Goal: Information Seeking & Learning: Stay updated

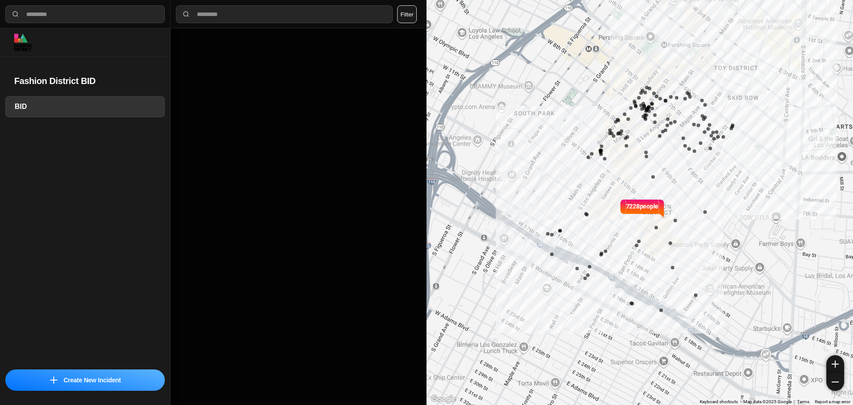
select select "*"
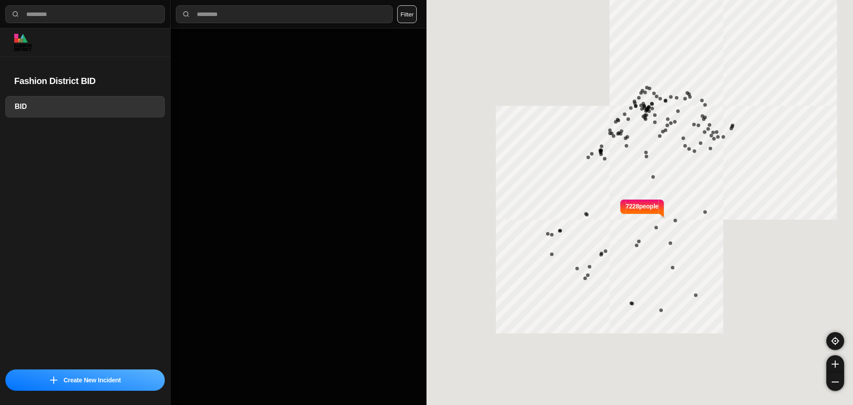
select select "*"
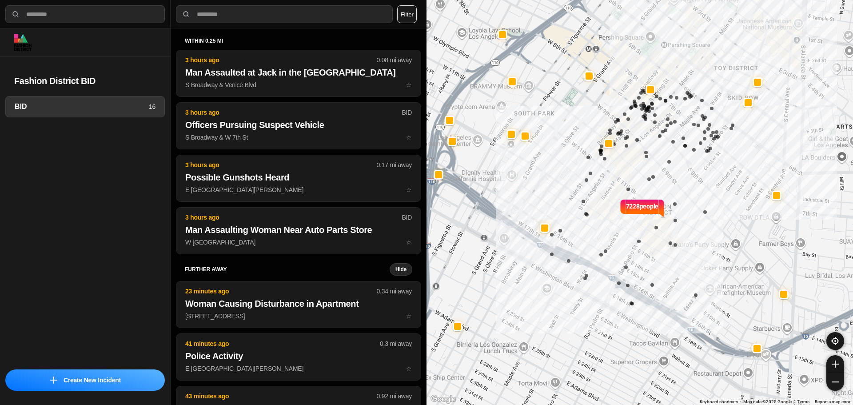
select select "*"
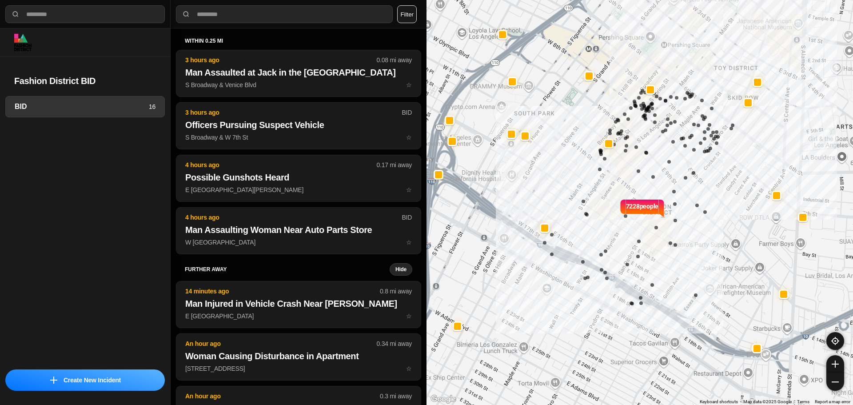
select select "*"
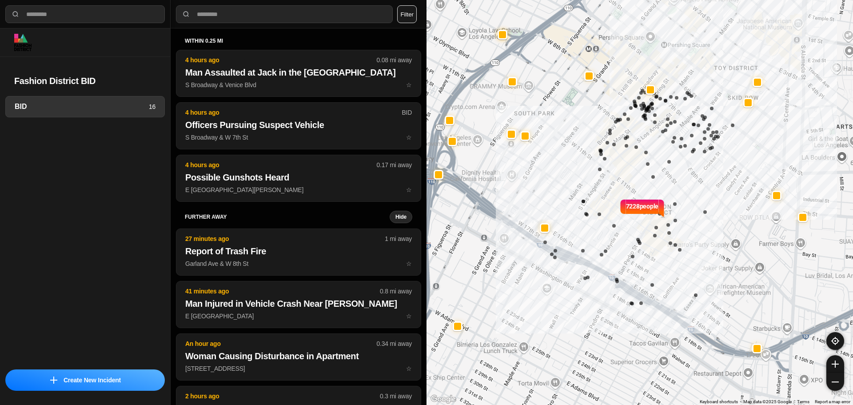
select select "*"
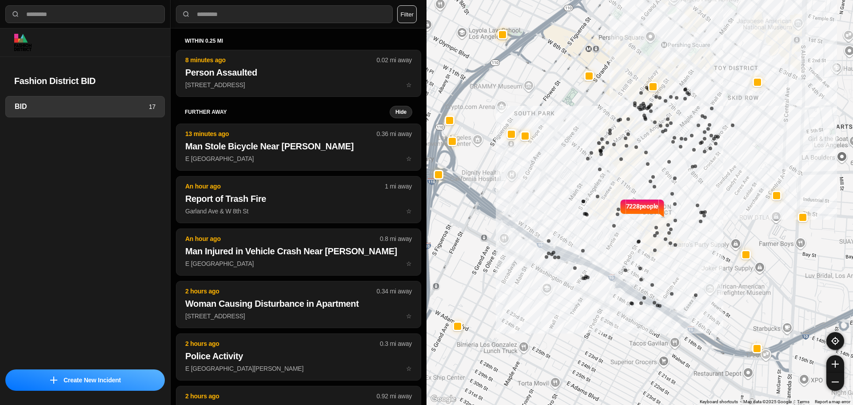
select select "*"
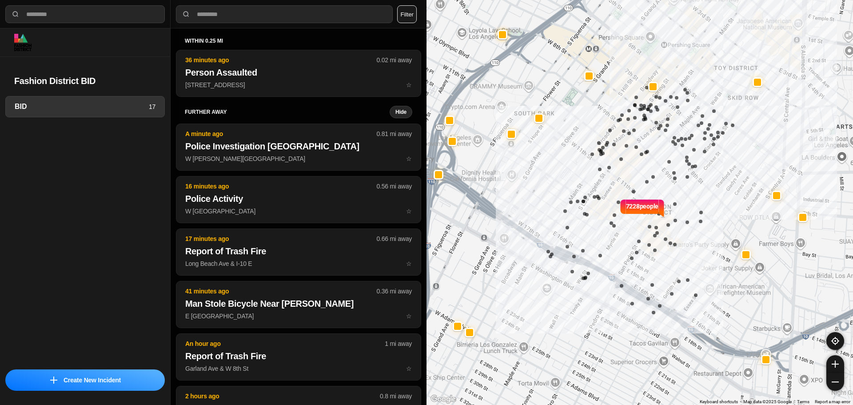
select select "*"
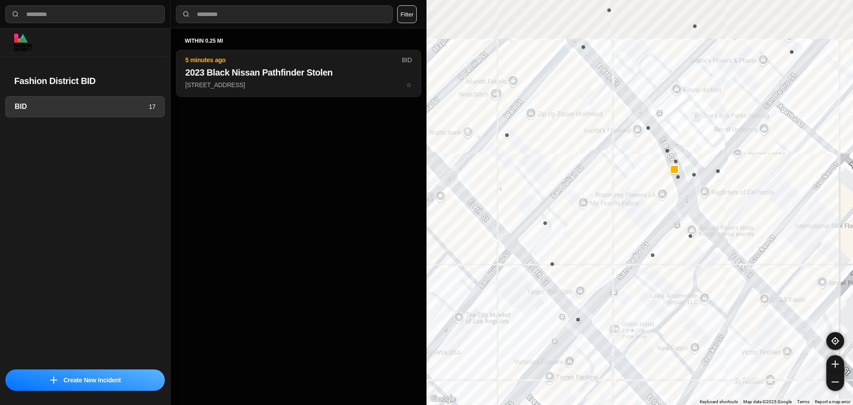
drag, startPoint x: 654, startPoint y: 134, endPoint x: 710, endPoint y: 248, distance: 127.0
click at [710, 248] on div "7228 people" at bounding box center [640, 202] width 427 height 405
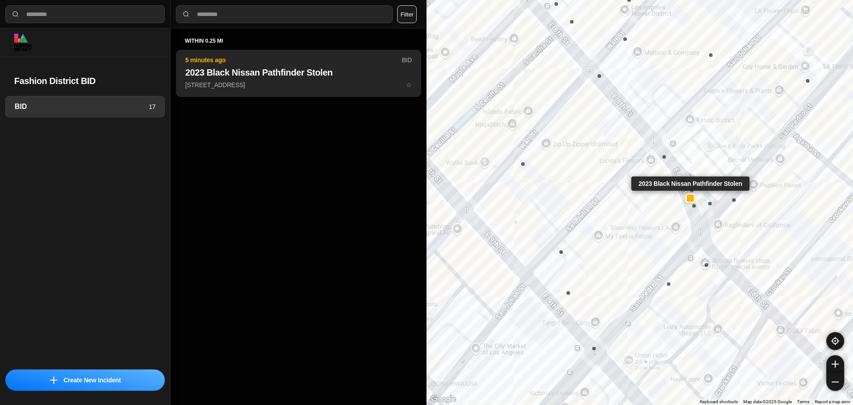
click at [291, 85] on p "620 East 8Th Street ☆" at bounding box center [298, 84] width 227 height 9
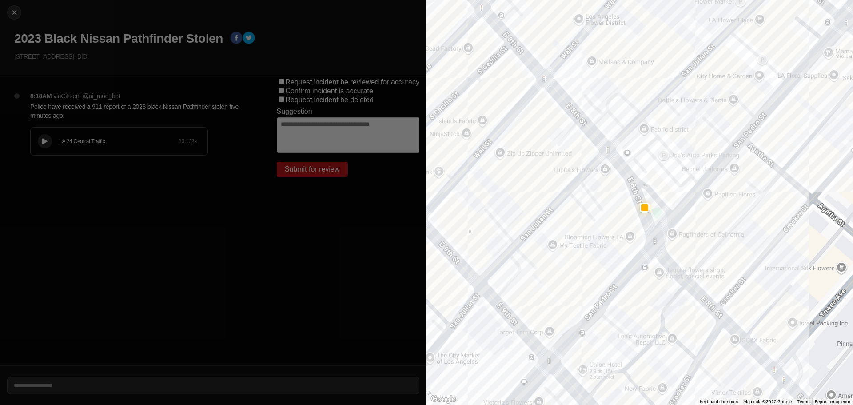
click at [51, 136] on div "LA 24 Central Traffic 30.132 s" at bounding box center [119, 142] width 177 height 28
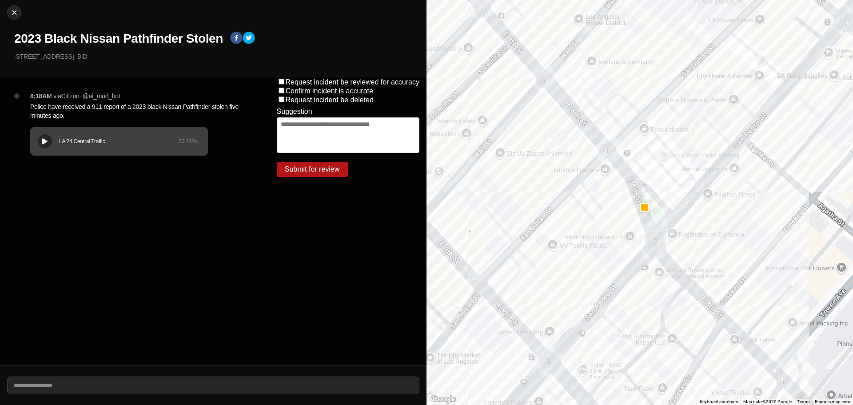
click at [126, 40] on h1 "2023 Black Nissan Pathfinder Stolen" at bounding box center [118, 39] width 209 height 16
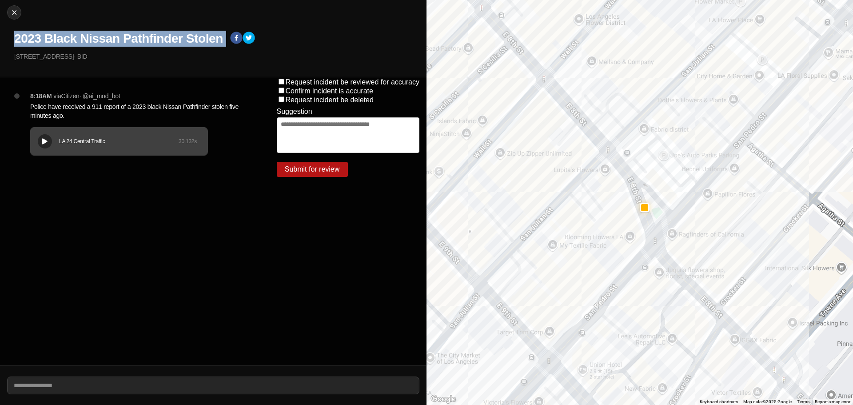
click at [126, 40] on h1 "2023 Black Nissan Pathfinder Stolen" at bounding box center [118, 39] width 209 height 16
copy div "2023 Black Nissan Pathfinder Stolen"
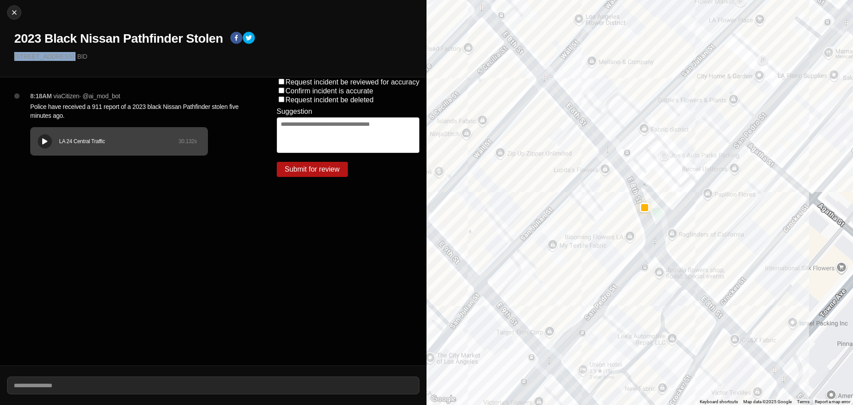
drag, startPoint x: 69, startPoint y: 57, endPoint x: 4, endPoint y: 56, distance: 64.5
click at [5, 56] on div "Close 2023 Black Nissan Pathfinder Stolen 620 East 8Th Street · BID" at bounding box center [213, 38] width 427 height 77
copy p "[STREET_ADDRESS]"
click at [13, 12] on img at bounding box center [14, 12] width 9 height 9
select select "*"
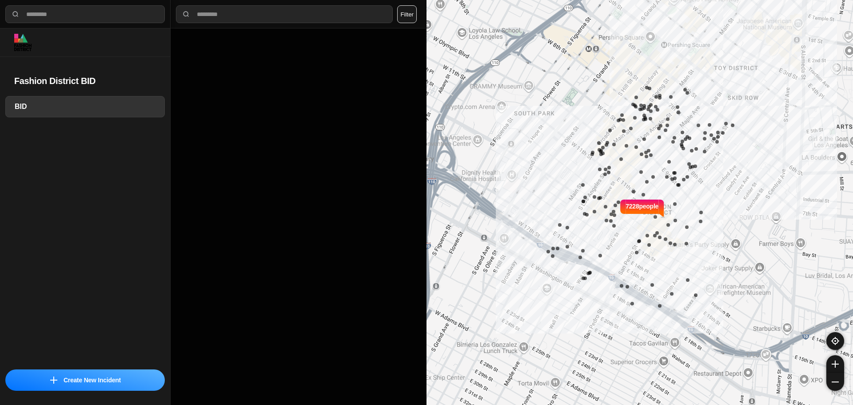
select select "*"
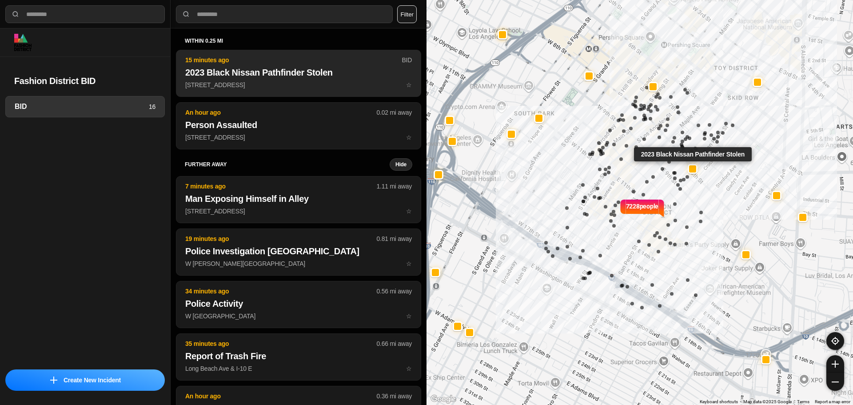
click at [225, 83] on p "620 East 8Th Street ☆" at bounding box center [298, 84] width 227 height 9
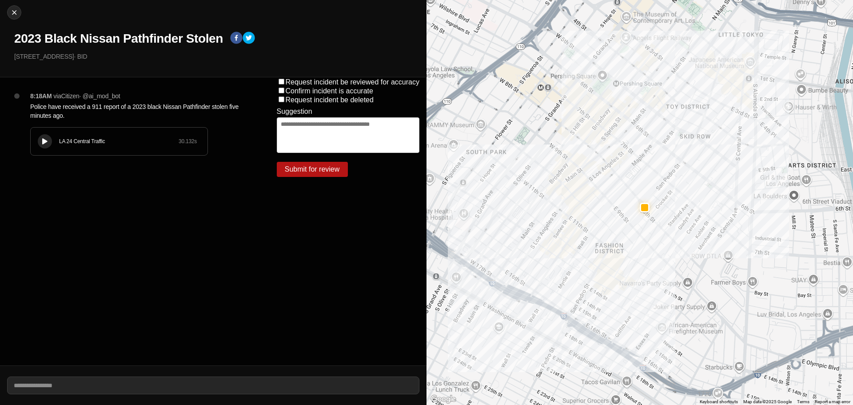
click at [192, 104] on p "Police have received a 911 report of a 2023 black Nissan Pathfinder stolen five…" at bounding box center [135, 111] width 211 height 18
click at [233, 121] on div "8:18AM via Citizen · @ ai_mod_bot Police have received a 911 report of a 2023 b…" at bounding box center [139, 133] width 232 height 82
click at [12, 15] on img at bounding box center [14, 12] width 9 height 9
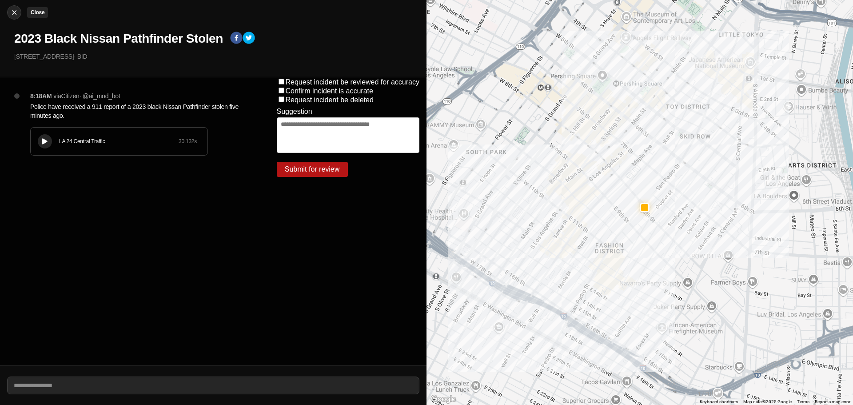
select select "*"
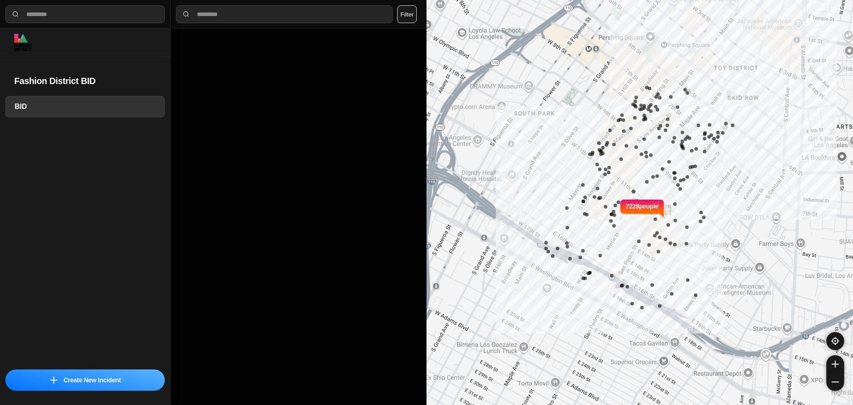
select select "*"
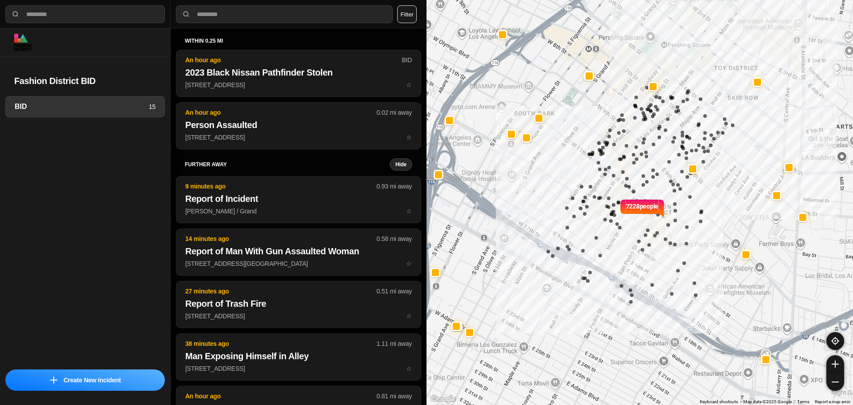
select select "*"
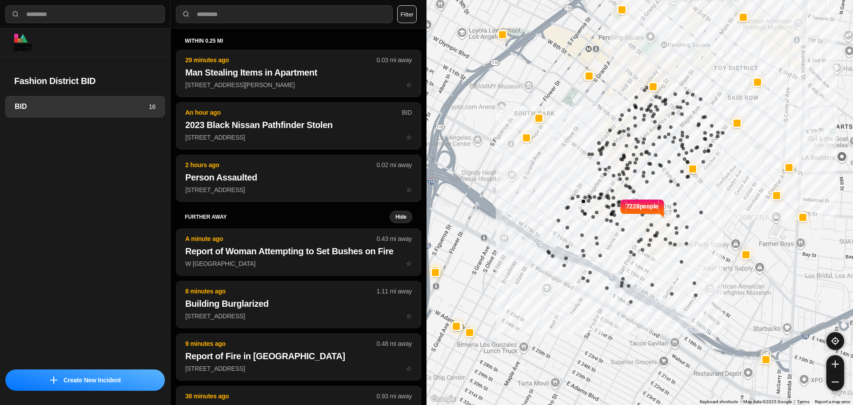
select select "*"
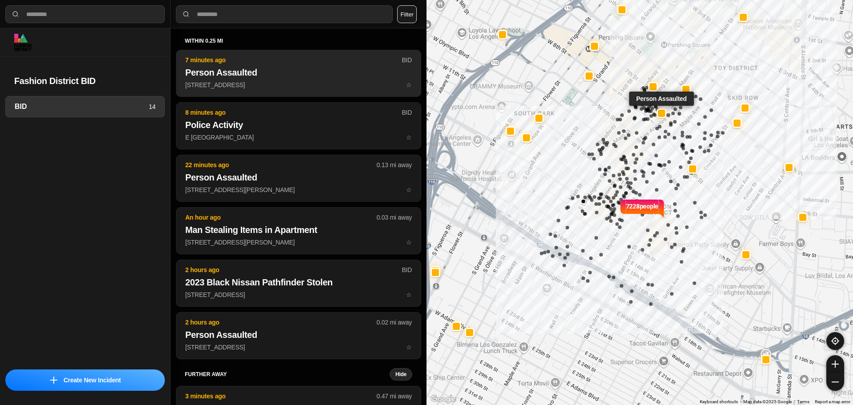
click at [312, 69] on h2 "Person Assaulted" at bounding box center [298, 72] width 227 height 12
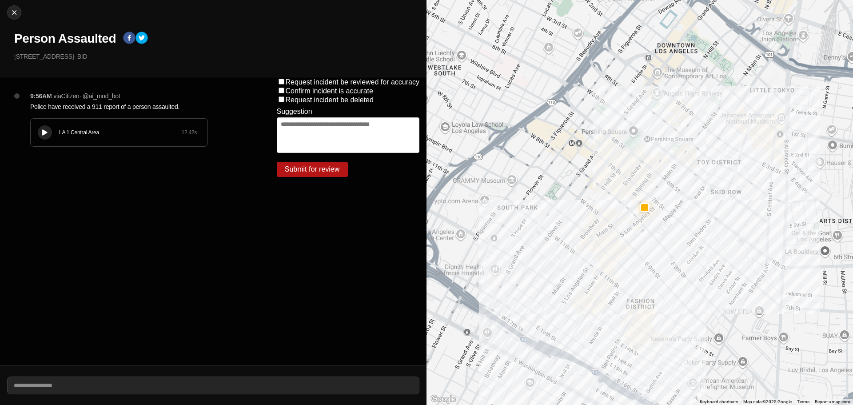
click at [39, 130] on button at bounding box center [45, 132] width 14 height 14
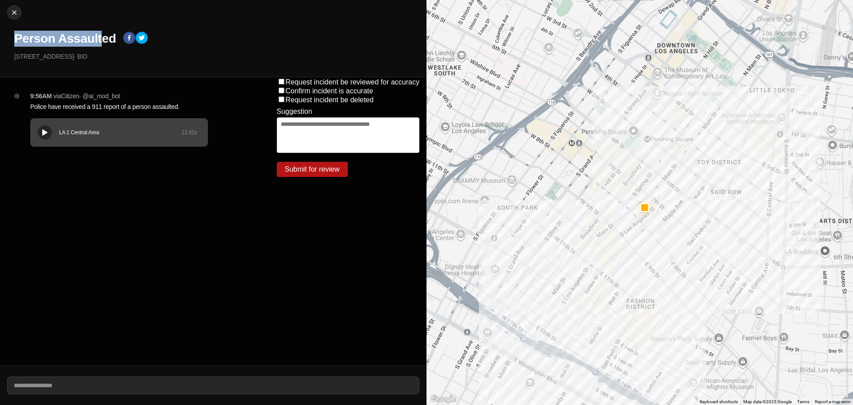
drag, startPoint x: 101, startPoint y: 40, endPoint x: 31, endPoint y: 55, distance: 71.9
click at [10, 33] on div "Close Person Assaulted 729 South Main Street · BID" at bounding box center [213, 38] width 427 height 77
click at [104, 35] on h1 "Person Assaulted" at bounding box center [65, 39] width 102 height 16
drag, startPoint x: 21, startPoint y: 56, endPoint x: 93, endPoint y: 64, distance: 72.4
click at [93, 64] on div "Close Person Assaulted 729 South Main Street · BID" at bounding box center [213, 38] width 427 height 77
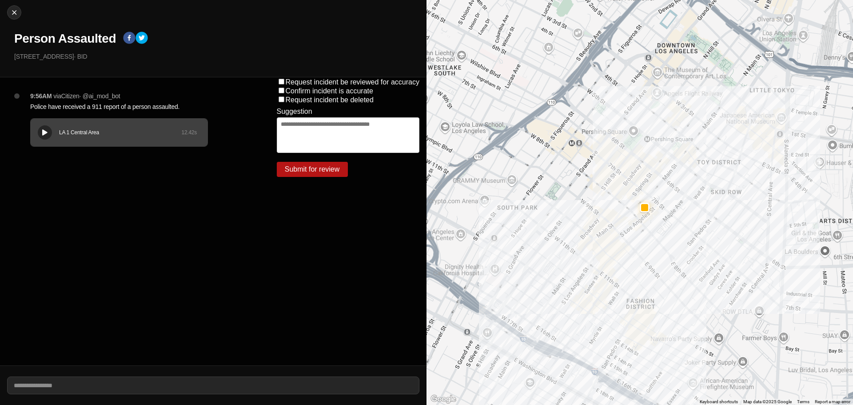
drag, startPoint x: 18, startPoint y: 56, endPoint x: 73, endPoint y: 64, distance: 55.3
click at [20, 56] on p "729 South Main Street · BID" at bounding box center [216, 56] width 405 height 9
click at [68, 56] on p "729 South Main Street · BID" at bounding box center [216, 56] width 405 height 9
click at [72, 44] on h1 "Person Assaulted" at bounding box center [65, 39] width 102 height 16
click at [72, 43] on h1 "Person Assaulted" at bounding box center [65, 39] width 102 height 16
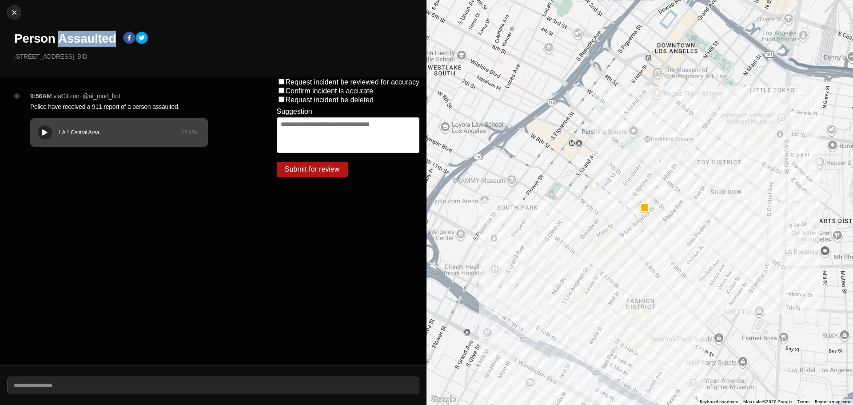
click at [72, 43] on h1 "Person Assaulted" at bounding box center [65, 39] width 102 height 16
click at [92, 38] on h1 "Person Assaulted" at bounding box center [65, 39] width 102 height 16
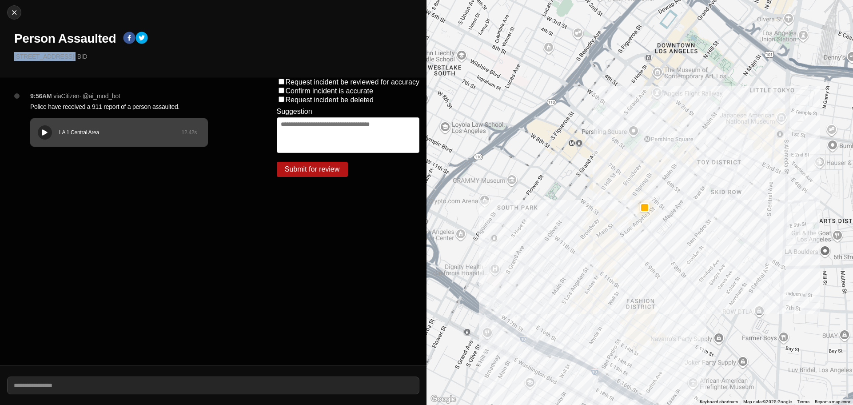
drag, startPoint x: 75, startPoint y: 58, endPoint x: 0, endPoint y: 52, distance: 75.3
click at [0, 52] on div "Close Person Assaulted 729 South Main Street · BID" at bounding box center [213, 38] width 427 height 77
copy p "[STREET_ADDRESS]"
click at [112, 102] on p "Police have received a 911 report of a person assaulted." at bounding box center [135, 106] width 211 height 9
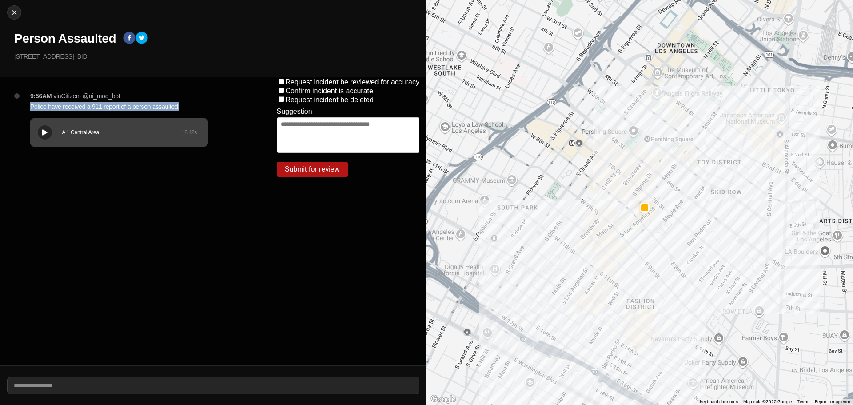
click at [112, 103] on p "Police have received a 911 report of a person assaulted." at bounding box center [135, 106] width 211 height 9
copy p "Police have received a 911 report of a person assaulted."
click at [15, 12] on img at bounding box center [14, 12] width 9 height 9
select select "*"
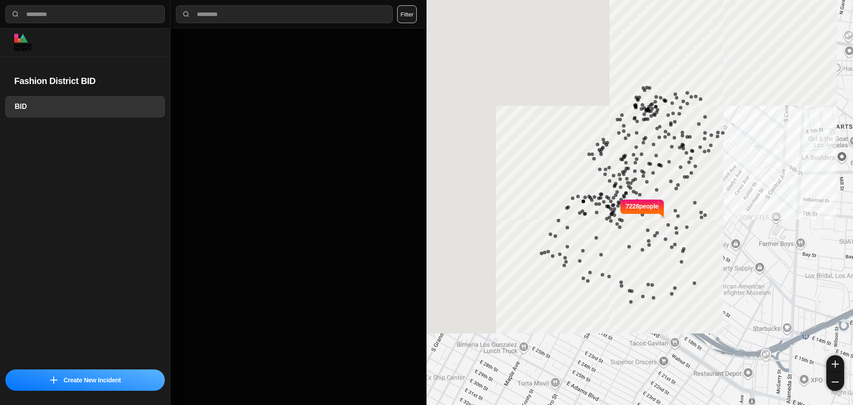
select select "*"
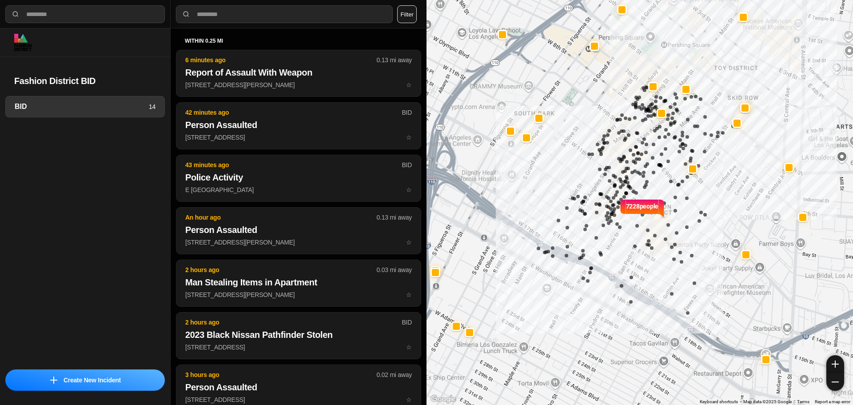
select select "*"
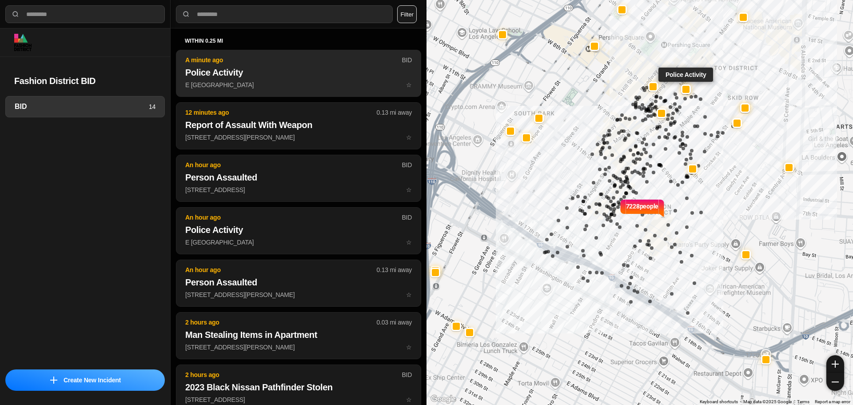
click at [227, 87] on p "E 6th St & S Main St ☆" at bounding box center [298, 84] width 227 height 9
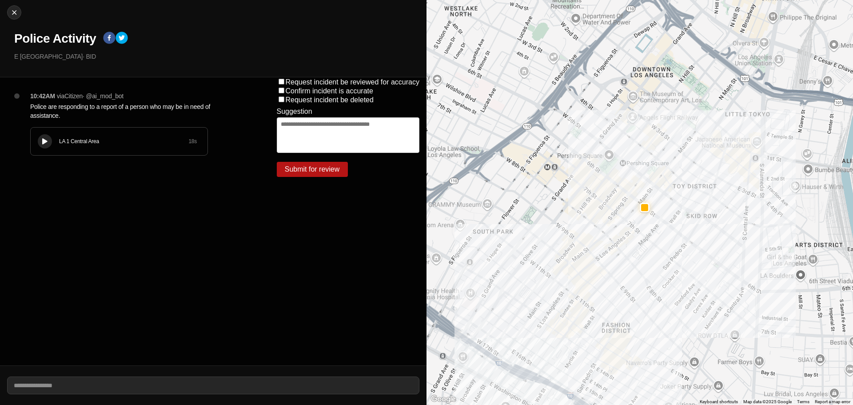
click at [47, 139] on icon at bounding box center [44, 142] width 5 height 6
click at [47, 141] on icon at bounding box center [44, 142] width 5 height 6
click at [14, 9] on img at bounding box center [14, 12] width 9 height 9
select select "*"
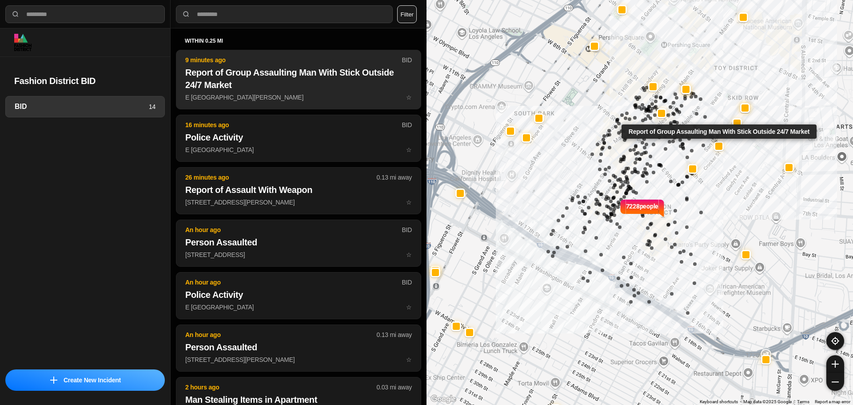
click at [259, 88] on h2 "Report of Group Assaulting Man With Stick Outside 24/7 Market" at bounding box center [298, 78] width 227 height 25
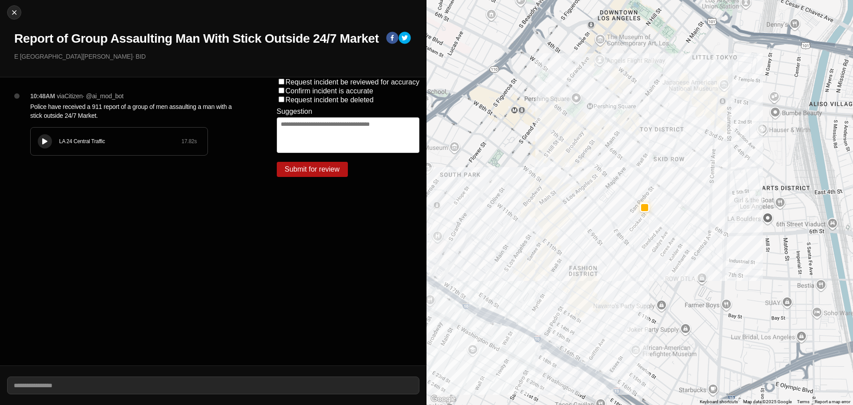
click at [45, 136] on button at bounding box center [45, 141] width 14 height 14
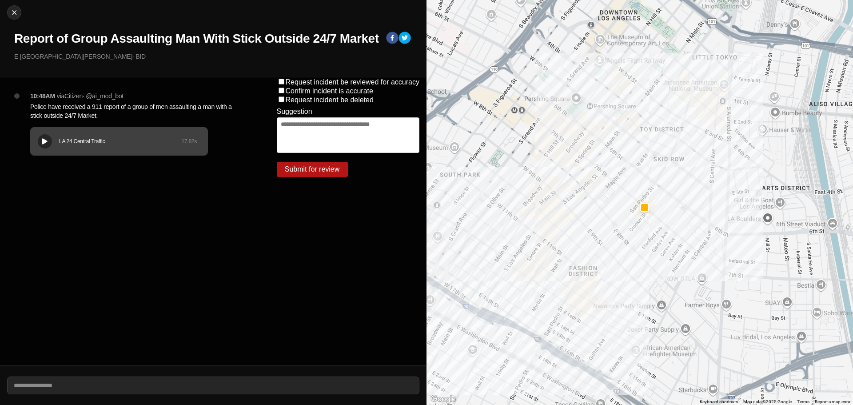
click at [248, 40] on h1 "Report of Group Assaulting Man With Stick Outside 24/7 Market" at bounding box center [196, 39] width 365 height 16
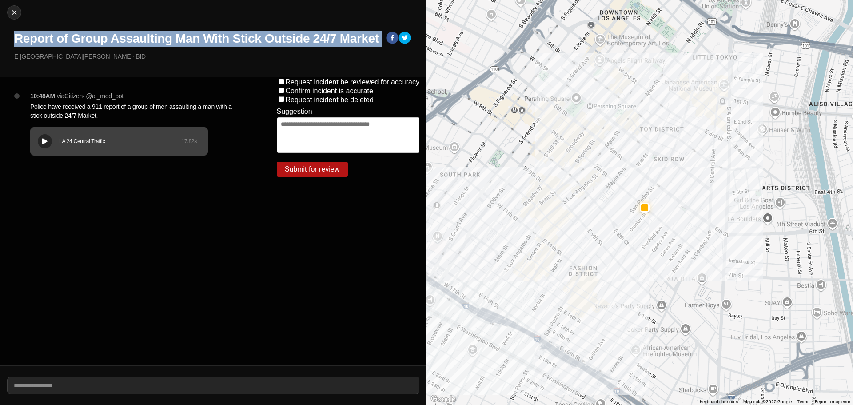
click at [248, 40] on h1 "Report of Group Assaulting Man With Stick Outside 24/7 Market" at bounding box center [196, 39] width 365 height 16
copy div "Report of Group Assaulting Man With Stick Outside 24/7 Market"
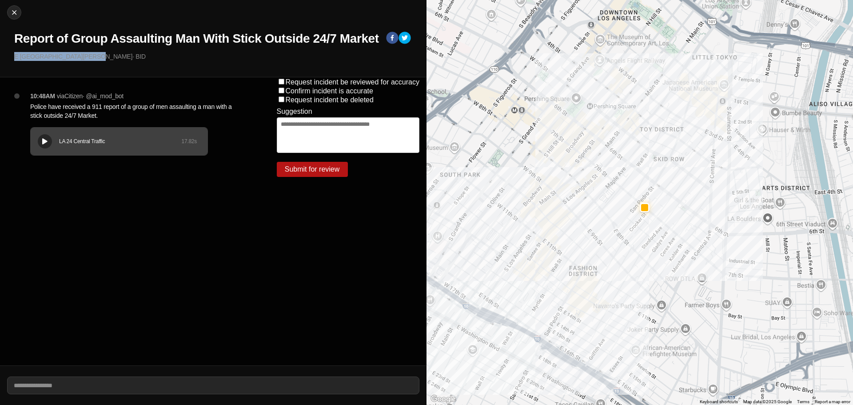
drag, startPoint x: 84, startPoint y: 57, endPoint x: 0, endPoint y: 60, distance: 84.1
click at [0, 60] on div "Close Report of Group Assaulting Man With Stick Outside 24/7 Market E 7th St & …" at bounding box center [213, 38] width 427 height 77
copy p "E [GEOGRAPHIC_DATA][PERSON_NAME]"
click at [132, 58] on p "E 7th St & S San Pedro St · BID" at bounding box center [216, 56] width 405 height 9
click at [119, 108] on p "Police have received a 911 report of a group of men assaulting a man with a sti…" at bounding box center [135, 111] width 211 height 18
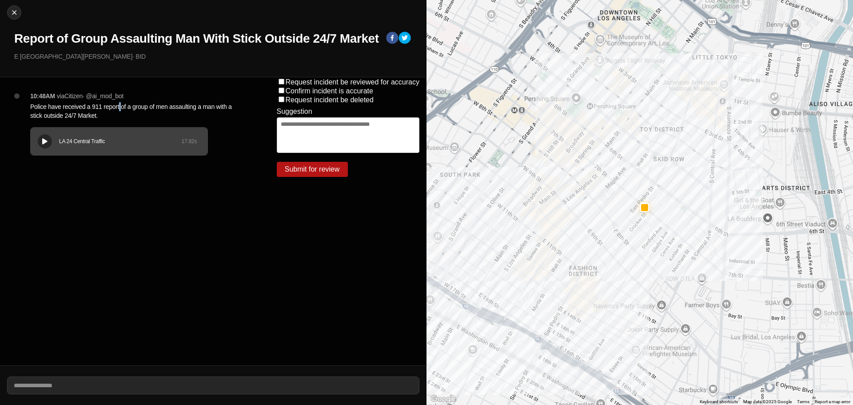
click at [119, 108] on p "Police have received a 911 report of a group of men assaulting a man with a sti…" at bounding box center [135, 111] width 211 height 18
copy p "Police have received a 911 report of a group of men assaulting a man with a sti…"
click at [10, 12] on img at bounding box center [14, 12] width 9 height 9
select select "*"
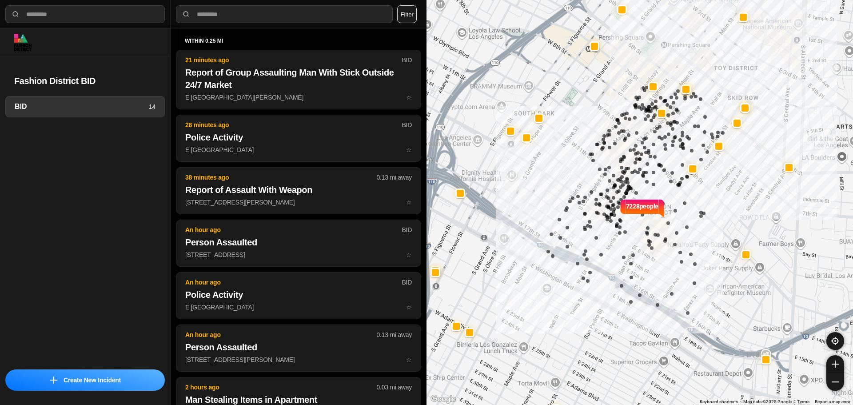
select select "*"
